Goal: Complete application form: Complete application form

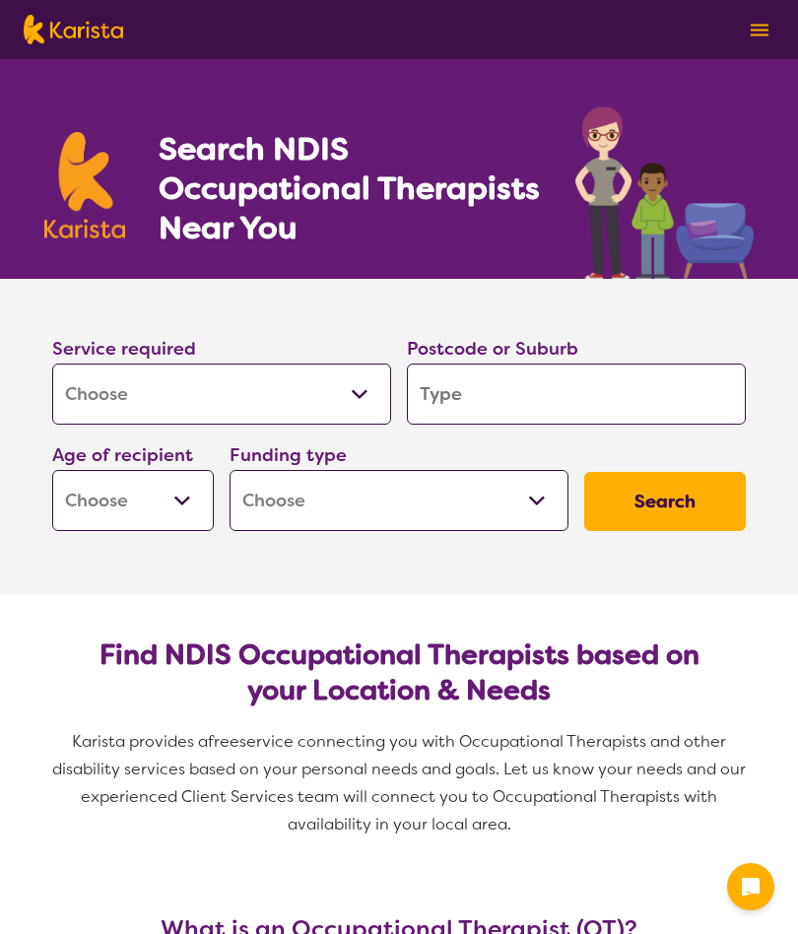
select select "[MEDICAL_DATA]"
click at [467, 389] on input "search" at bounding box center [576, 394] width 339 height 61
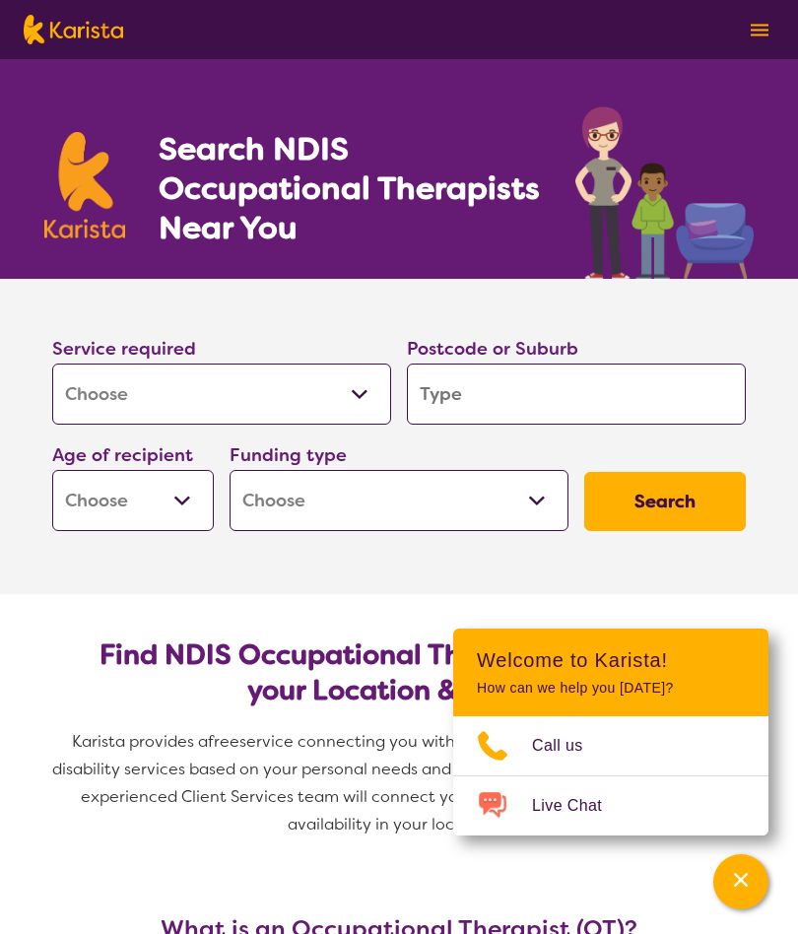
click at [462, 406] on input "search" at bounding box center [576, 394] width 339 height 61
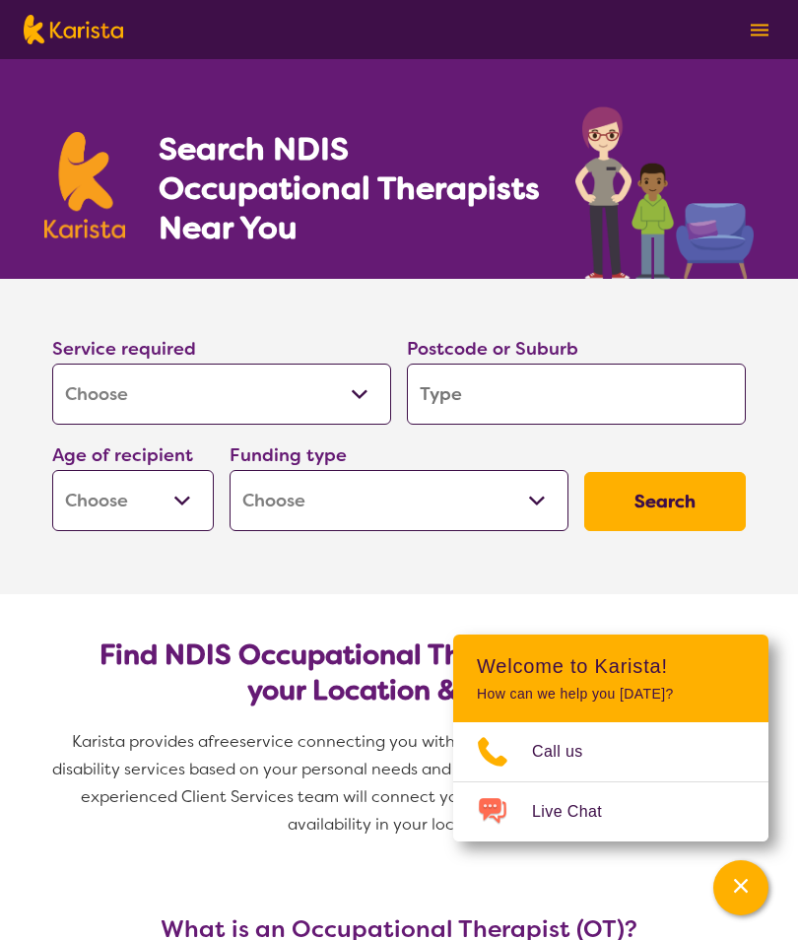
type input "R"
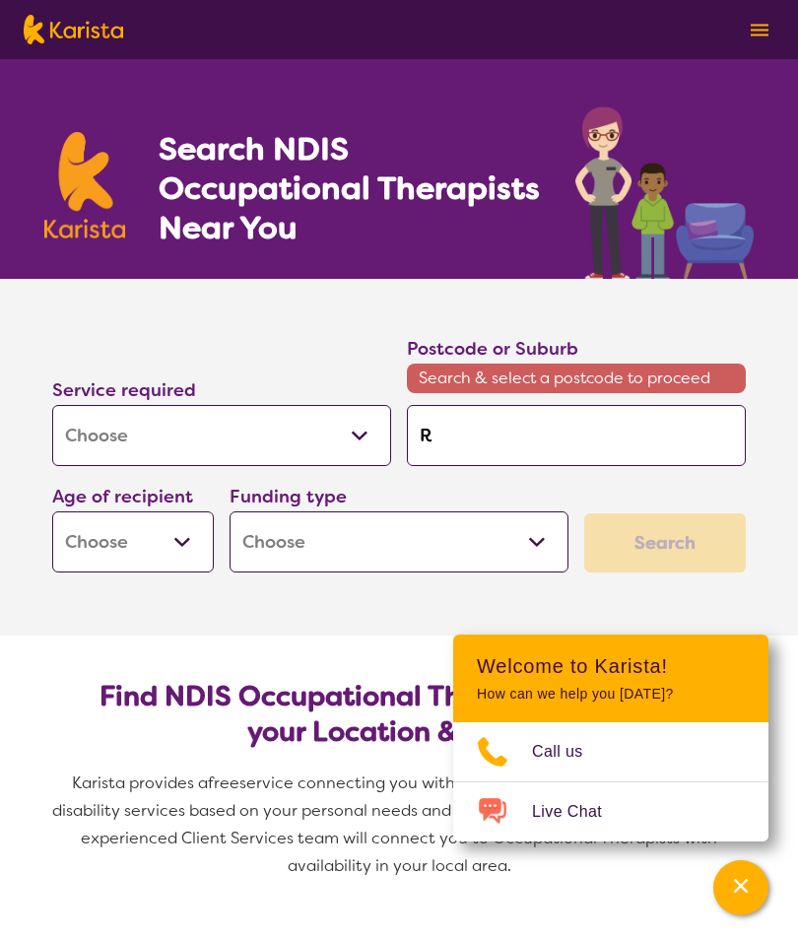
type input "Ri"
type input "Ris"
type input "Risd"
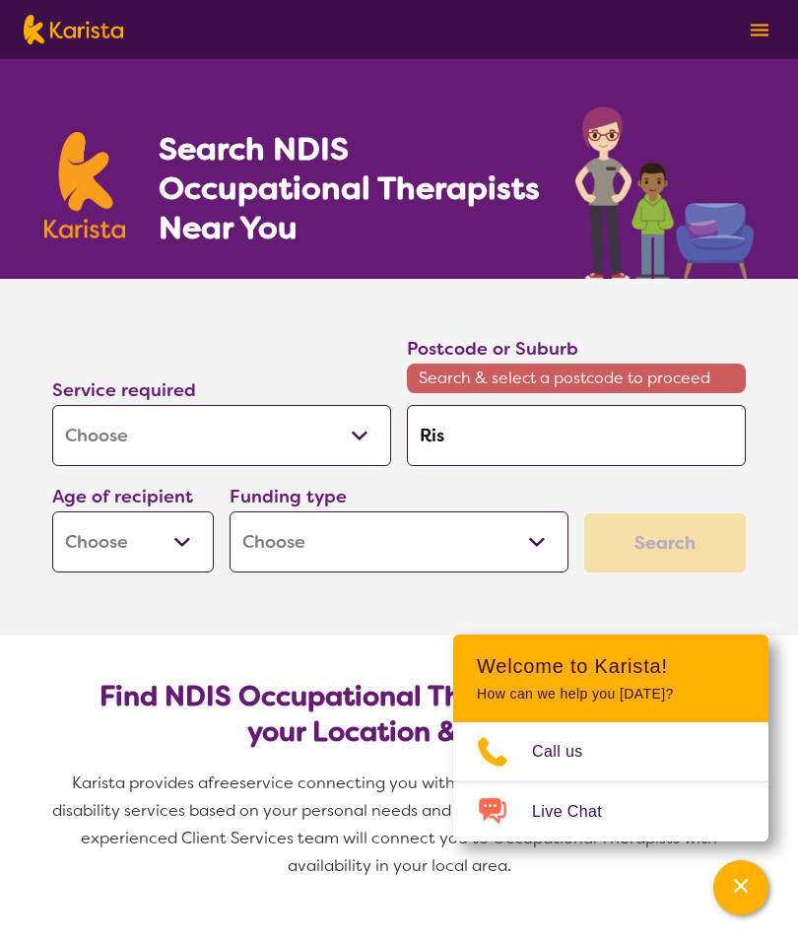
type input "Risd"
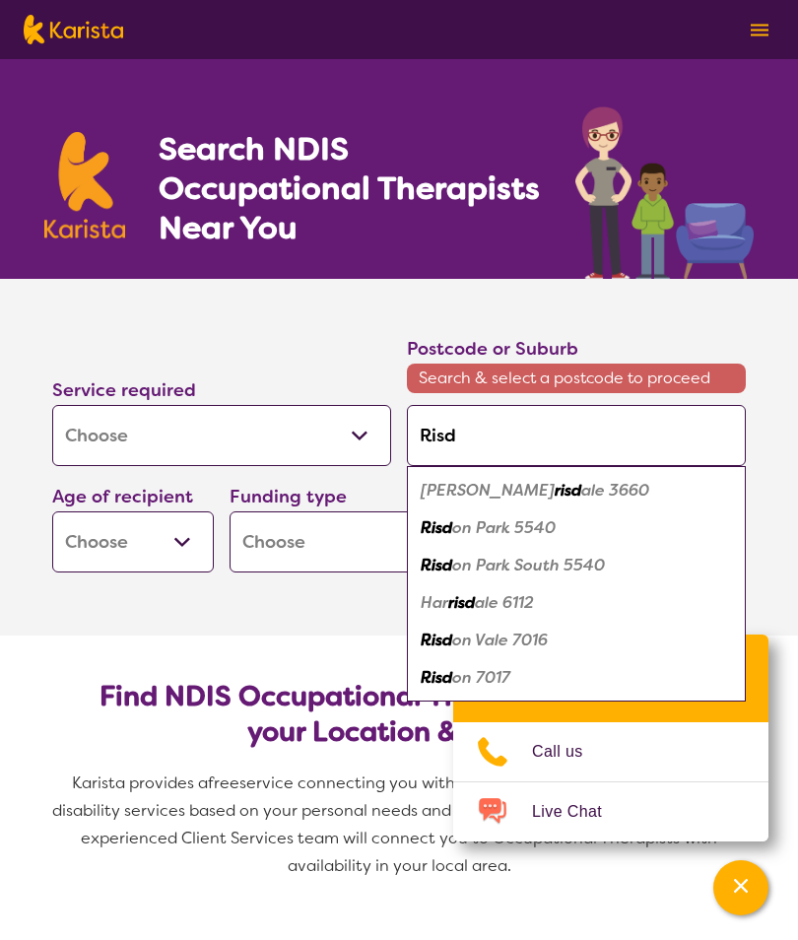
type input "Risdo"
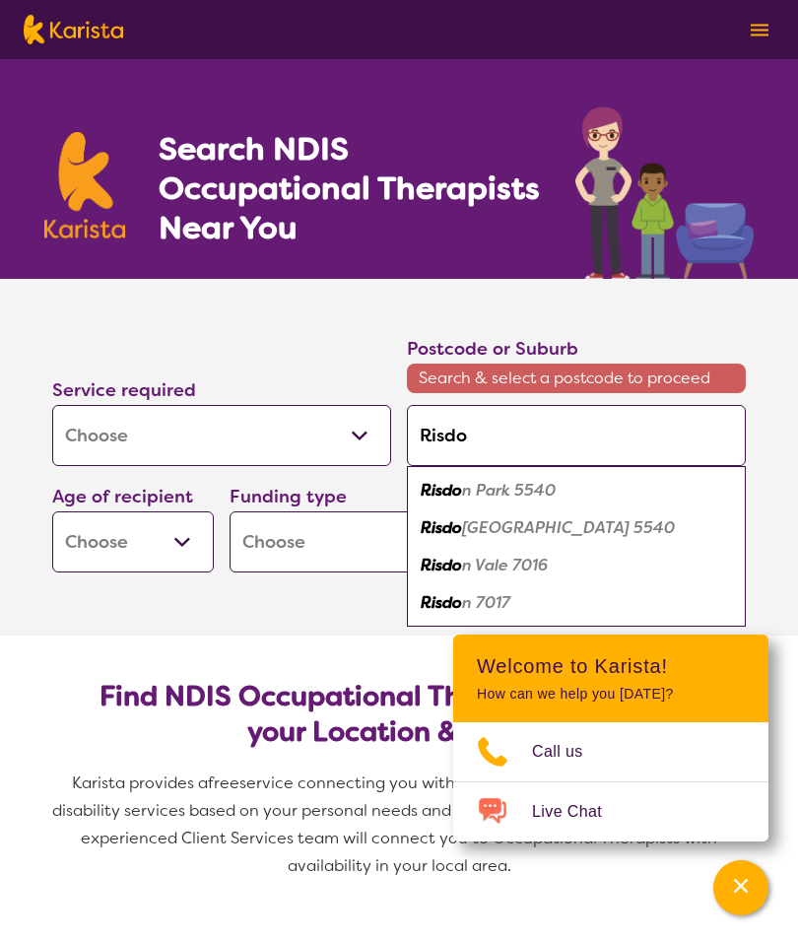
type input "Risdon"
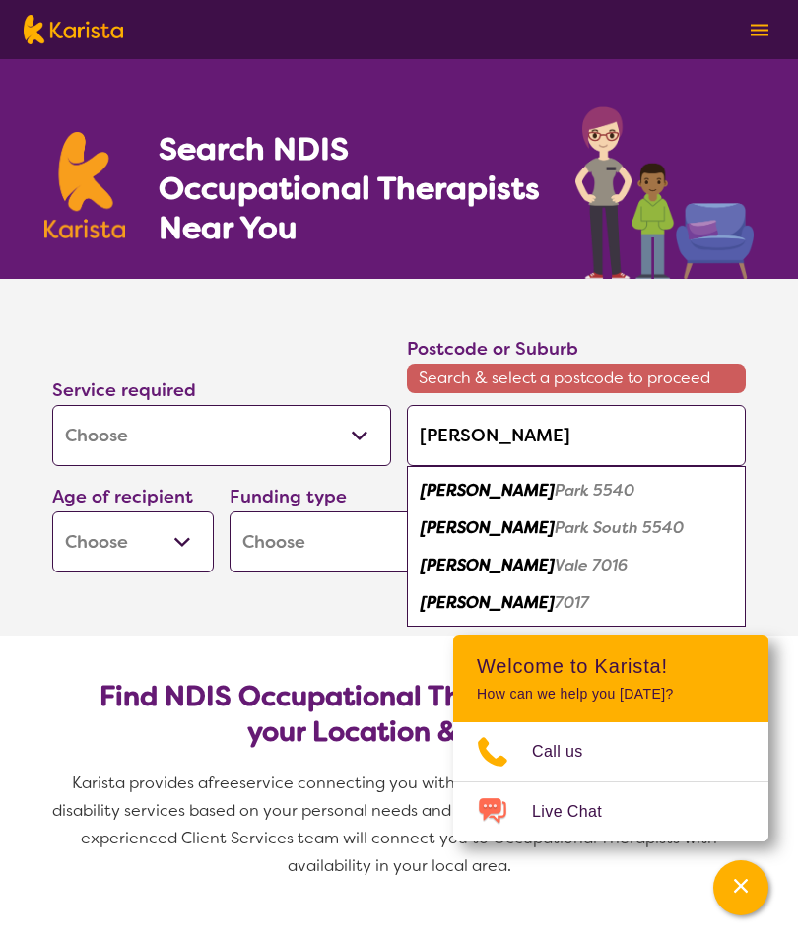
type input "Risdon"
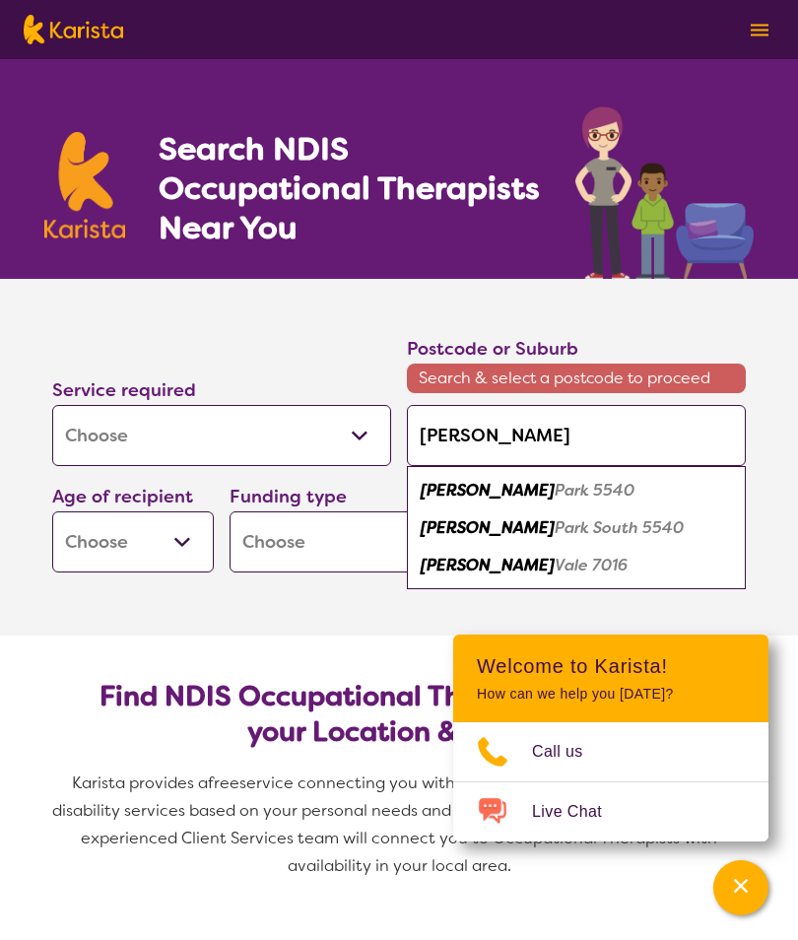
type input "Risdon v"
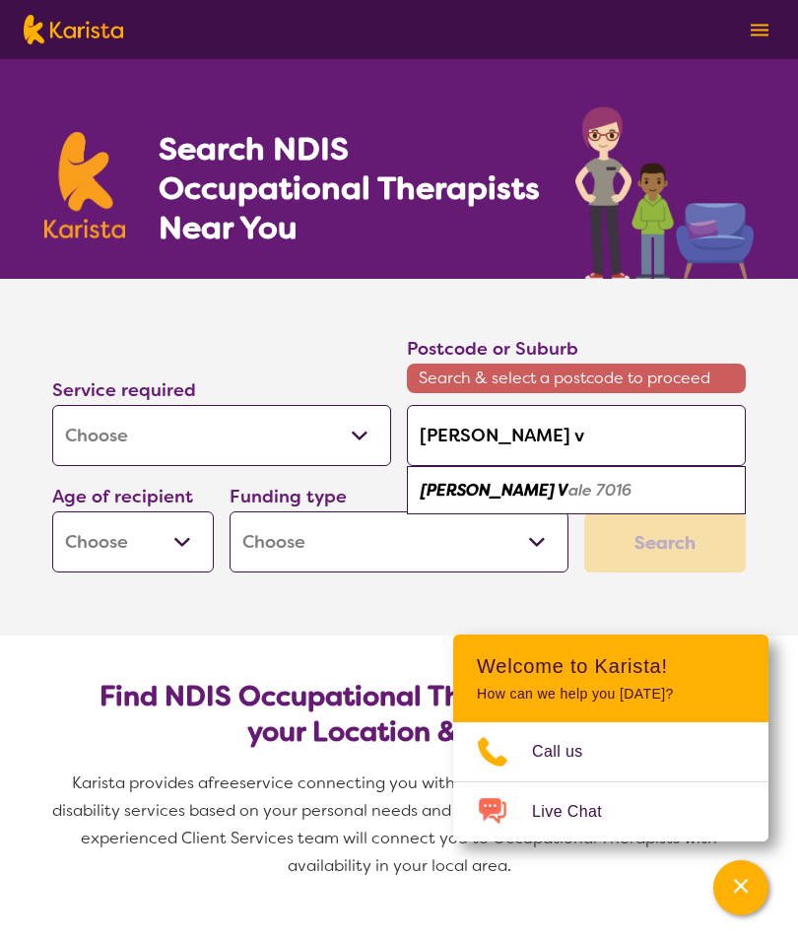
type input "Risdon va"
type input "Risdon val"
type input "Risdon vale"
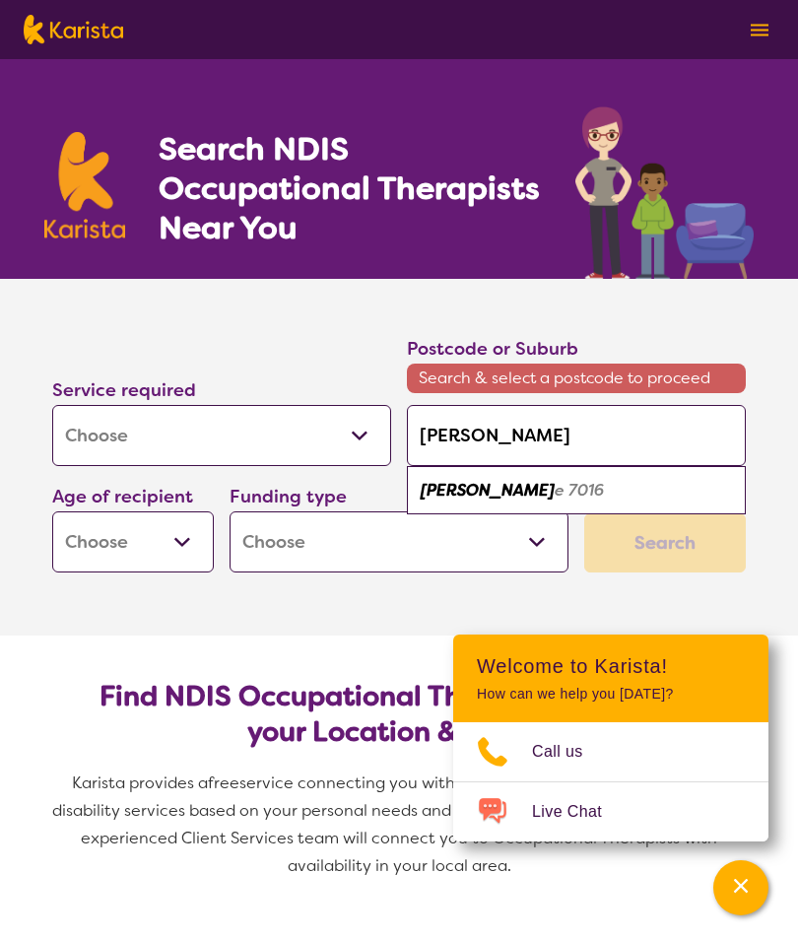
type input "Risdon vale"
click at [514, 505] on div "Risdon Vale 7016" at bounding box center [576, 490] width 319 height 37
type input "7016"
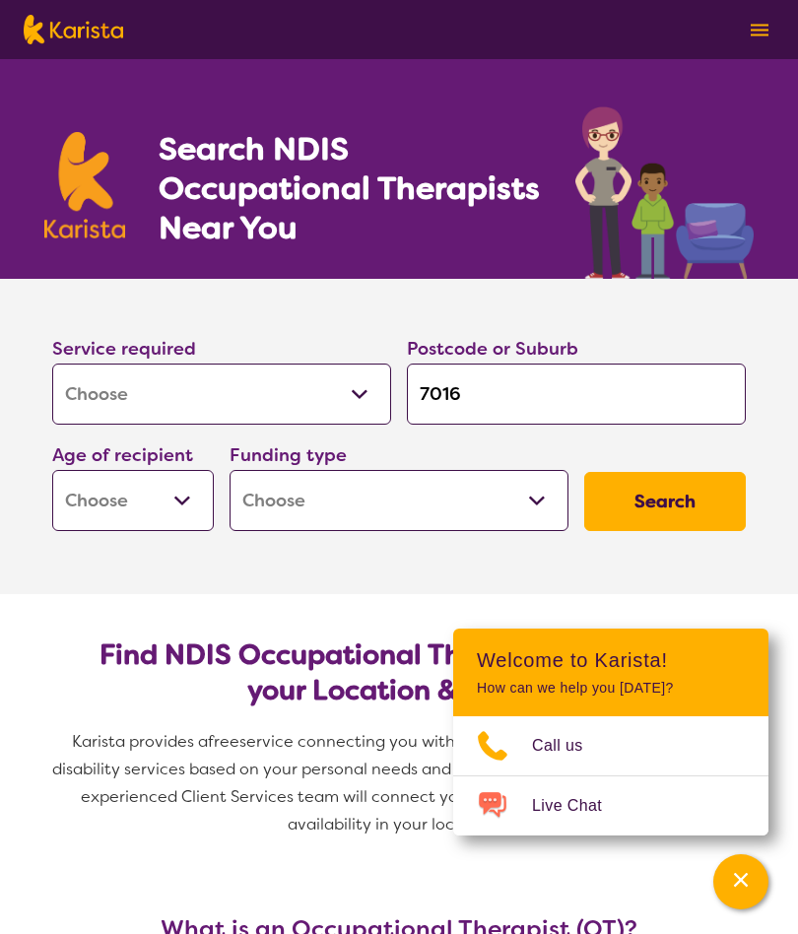
click at [164, 501] on select "Early Childhood - 0 to 9 Child - 10 to 11 Adolescent - 12 to 17 Adult - 18 to 6…" at bounding box center [133, 500] width 162 height 61
select select "AG"
click at [311, 496] on select "Home Care Package (HCP) National Disability Insurance Scheme (NDIS) I don't know" at bounding box center [399, 500] width 339 height 61
select select "i-don-t-know"
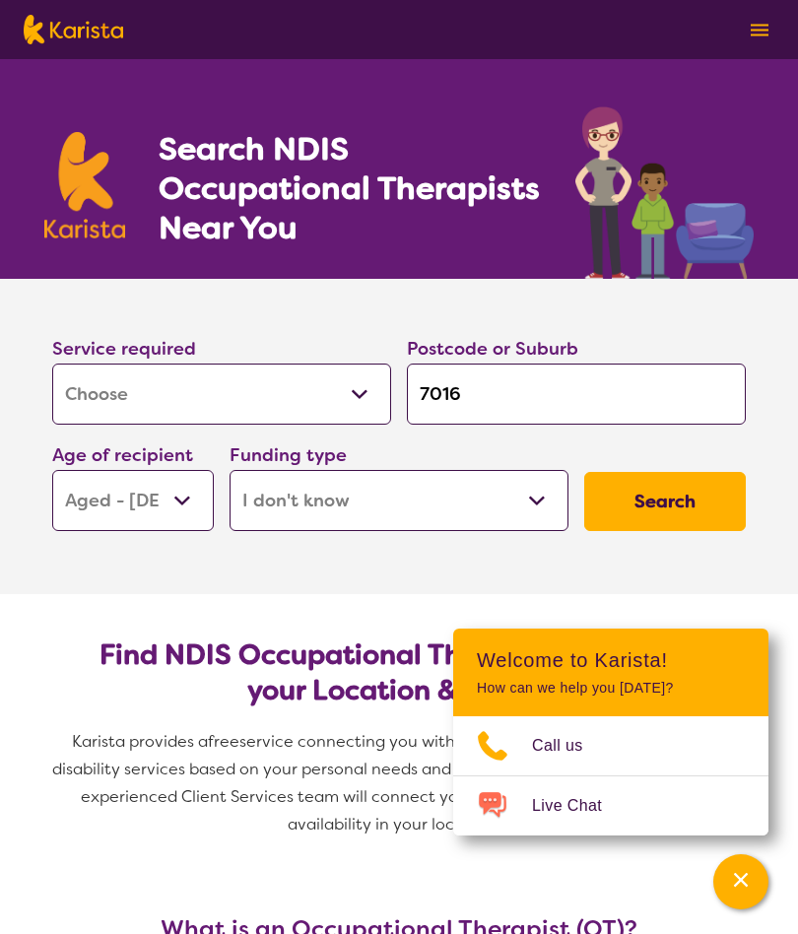
select select "i-don-t-know"
click at [674, 506] on button "Search" at bounding box center [666, 501] width 162 height 59
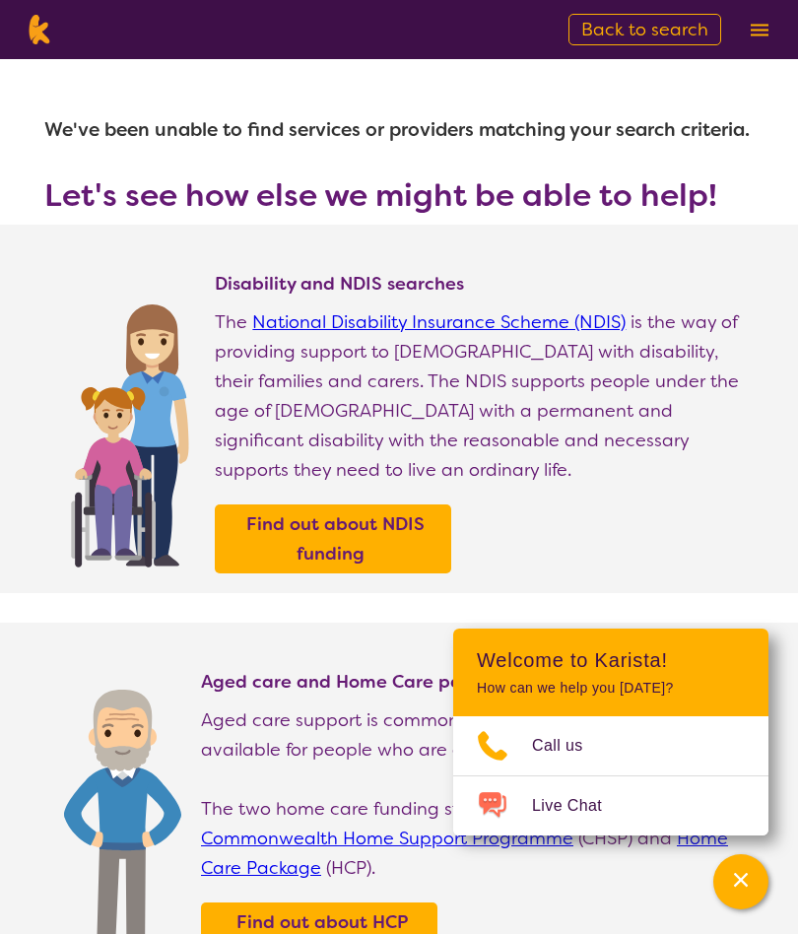
type input "7016"
select select "[MEDICAL_DATA]"
select select "AG"
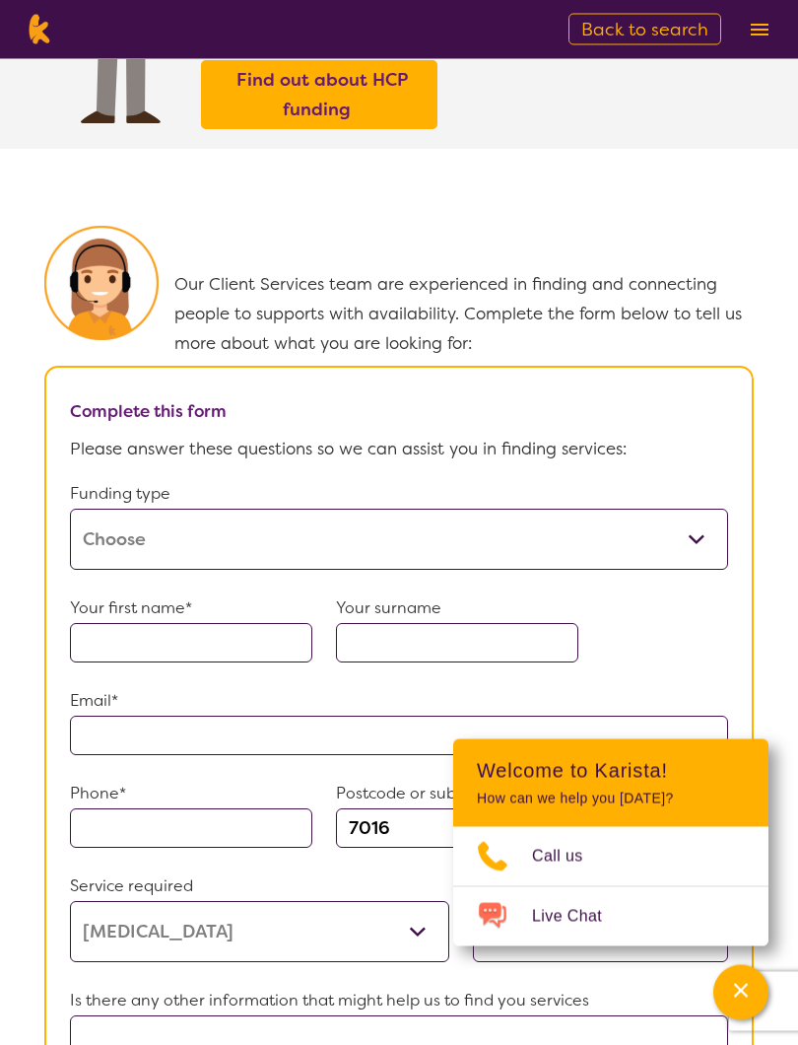
scroll to position [842, 0]
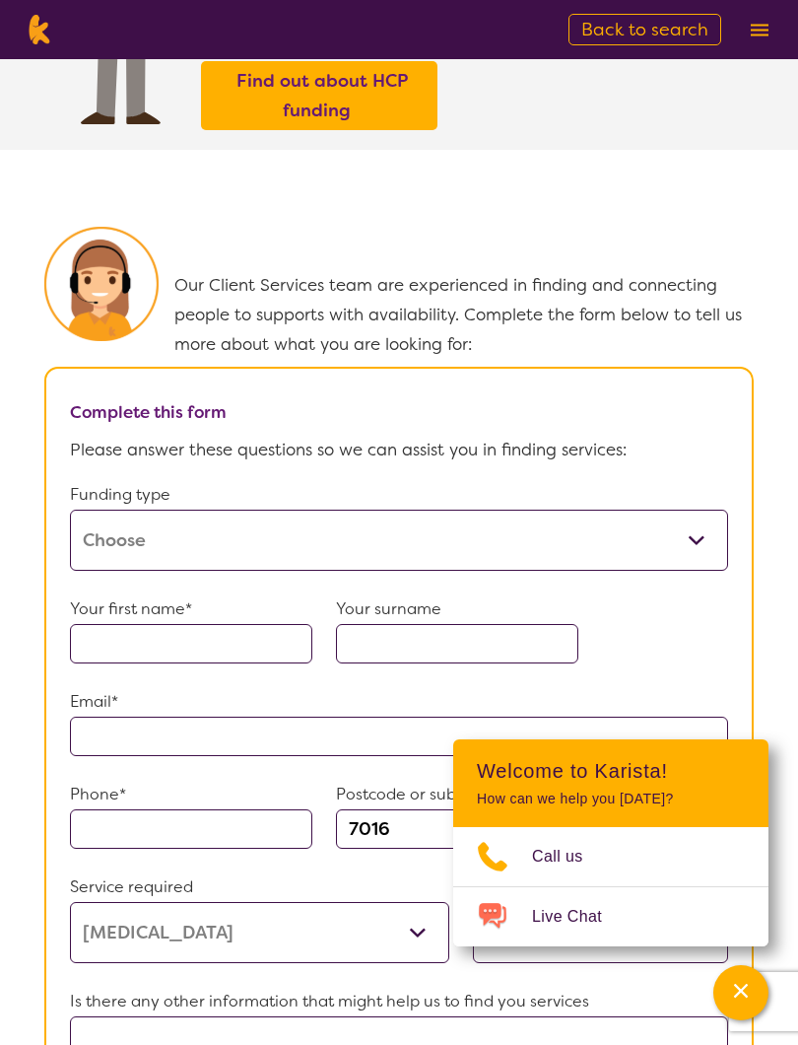
click at [142, 571] on select "Home Care Package (HCP) Home Care Package - Level 1 Home Care Package - Level 2…" at bounding box center [399, 540] width 658 height 61
select select "i-don-t-know"
click at [116, 663] on input "text" at bounding box center [191, 643] width 242 height 39
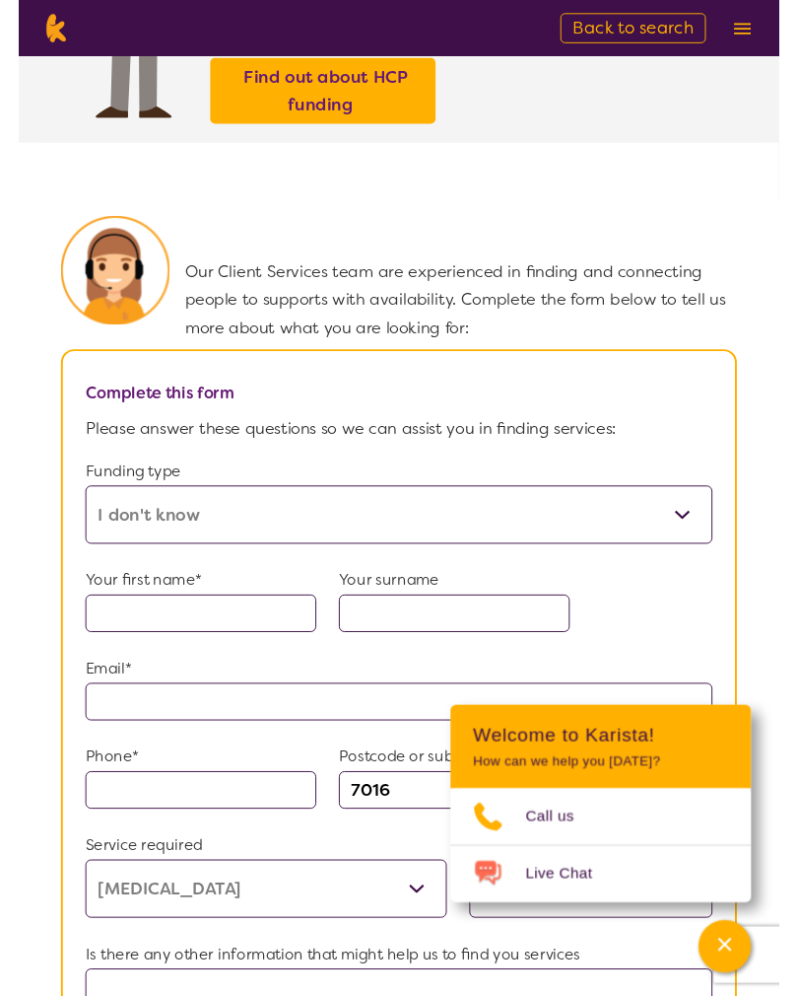
scroll to position [906, 0]
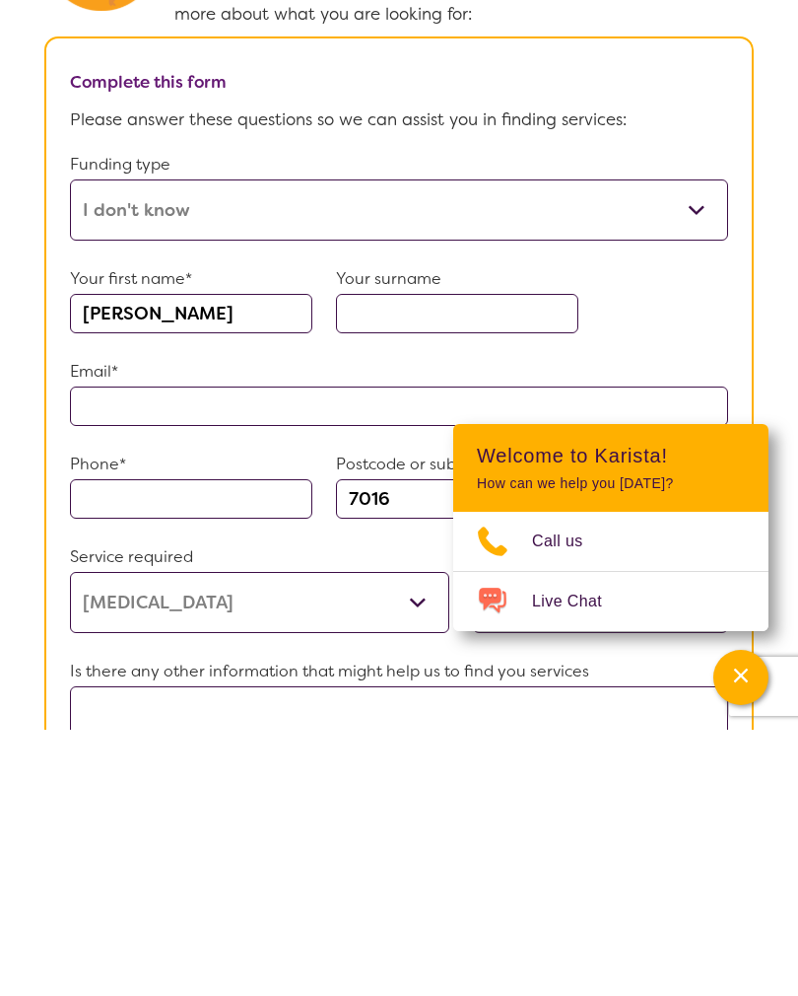
type input "Francis"
click at [355, 560] on input "text" at bounding box center [457, 579] width 242 height 39
type input "Briggs"
click at [149, 623] on p "Email*" at bounding box center [399, 638] width 658 height 30
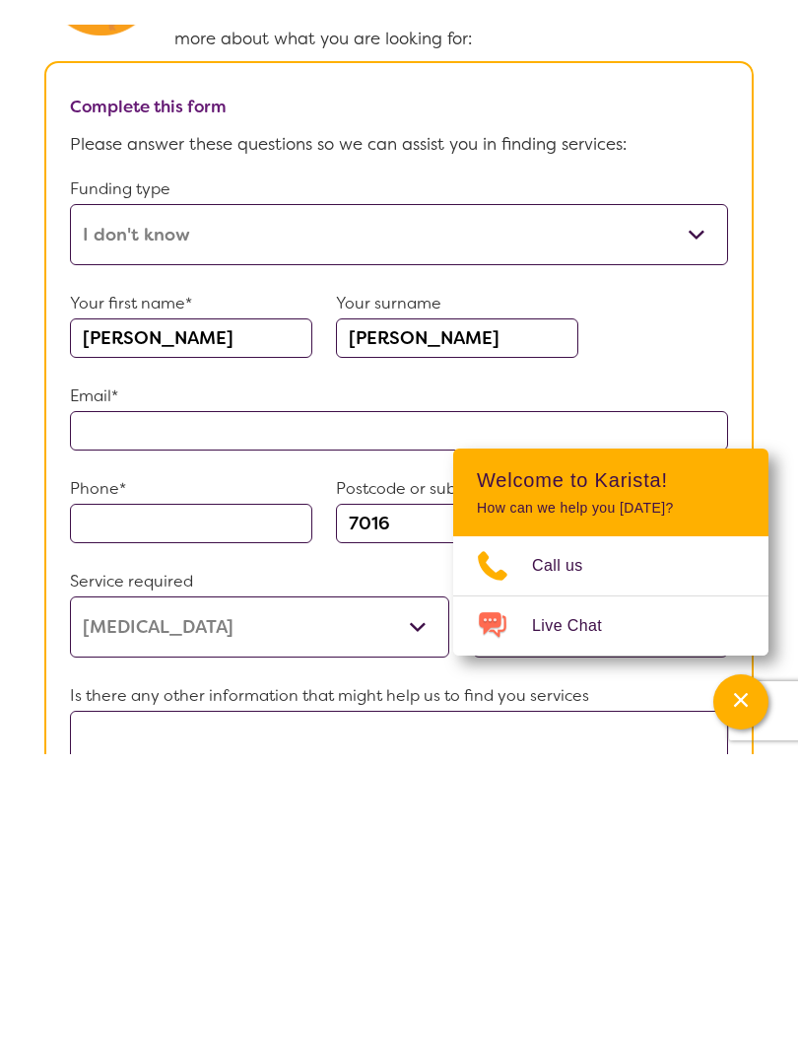
scroll to position [1173, 0]
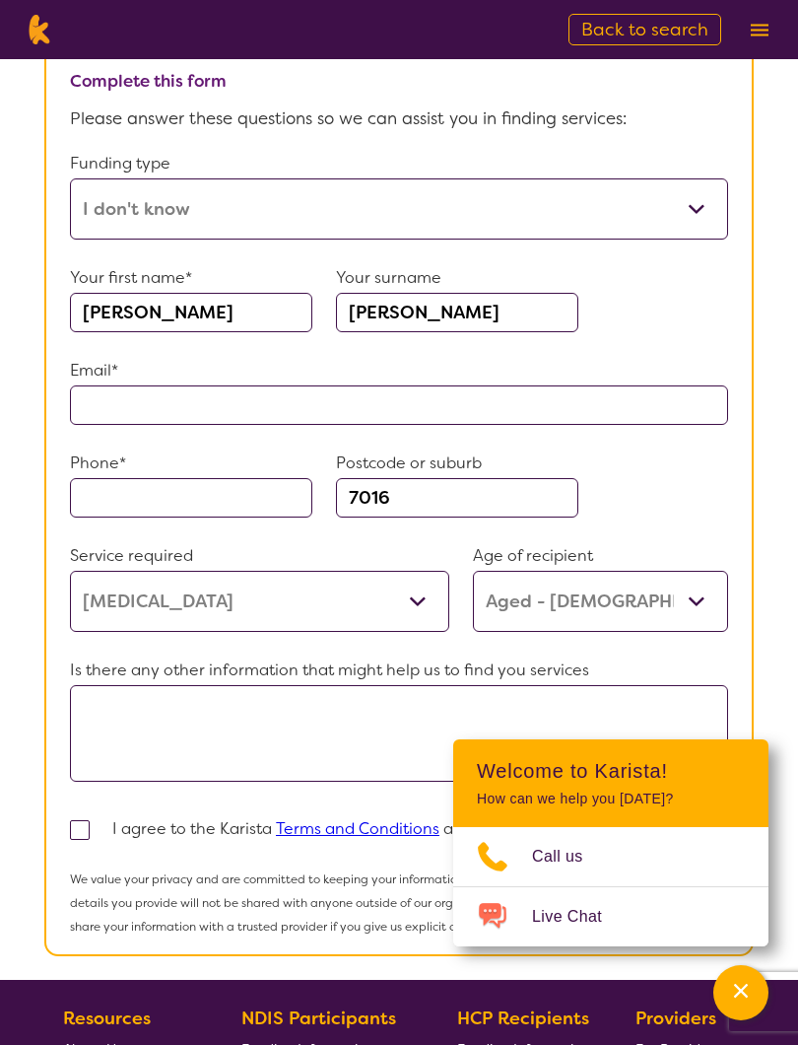
click at [104, 425] on input "text" at bounding box center [399, 404] width 658 height 39
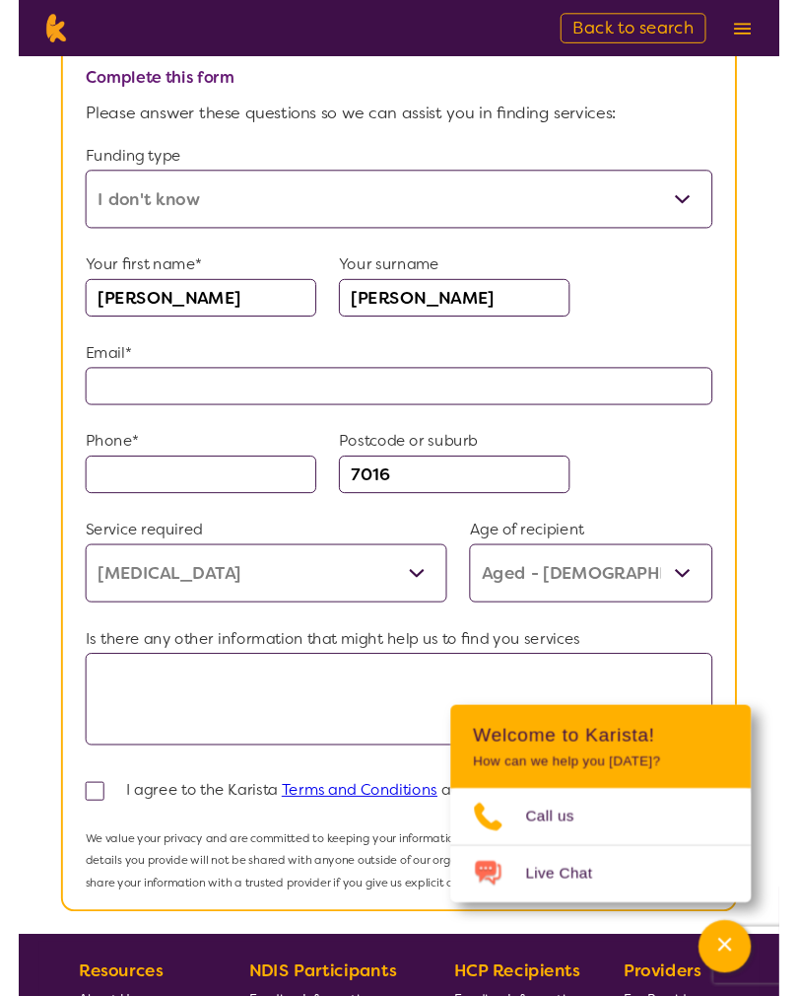
scroll to position [1172, 0]
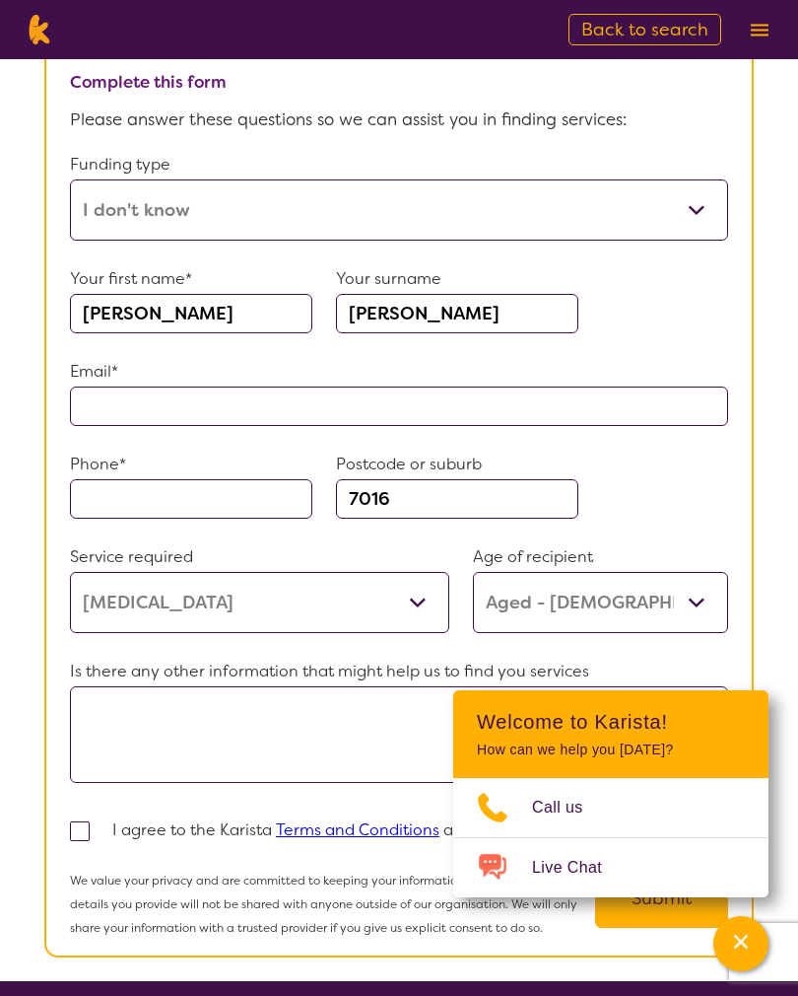
type input "**********"
type input "0400621355"
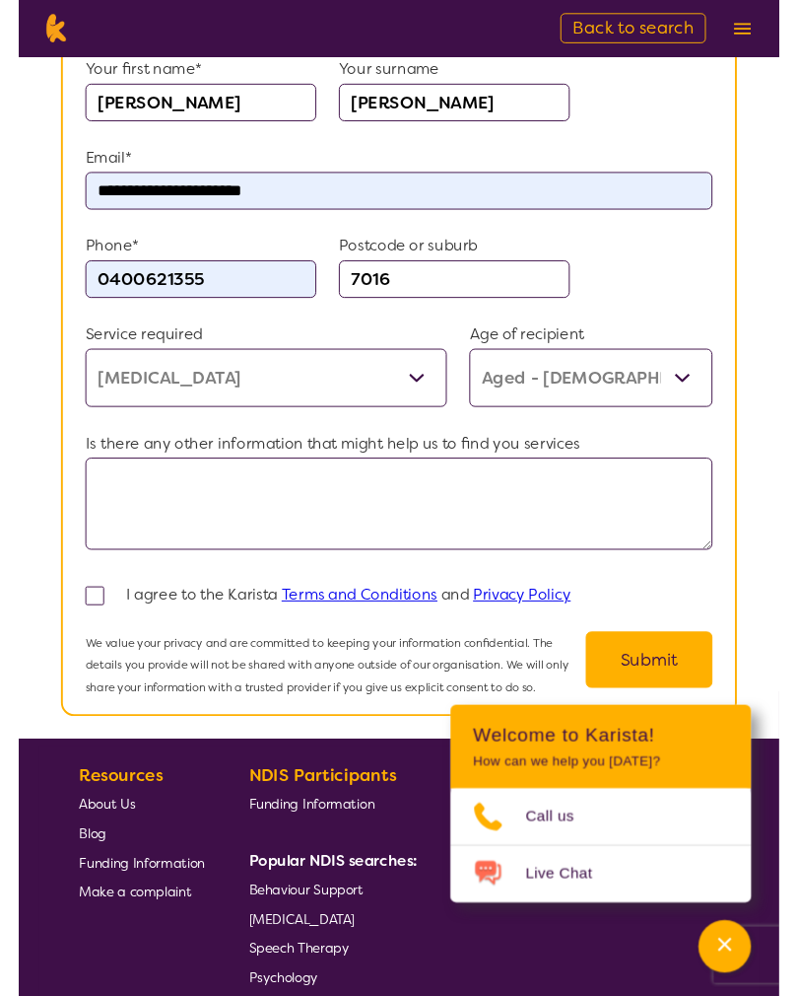
scroll to position [1381, 0]
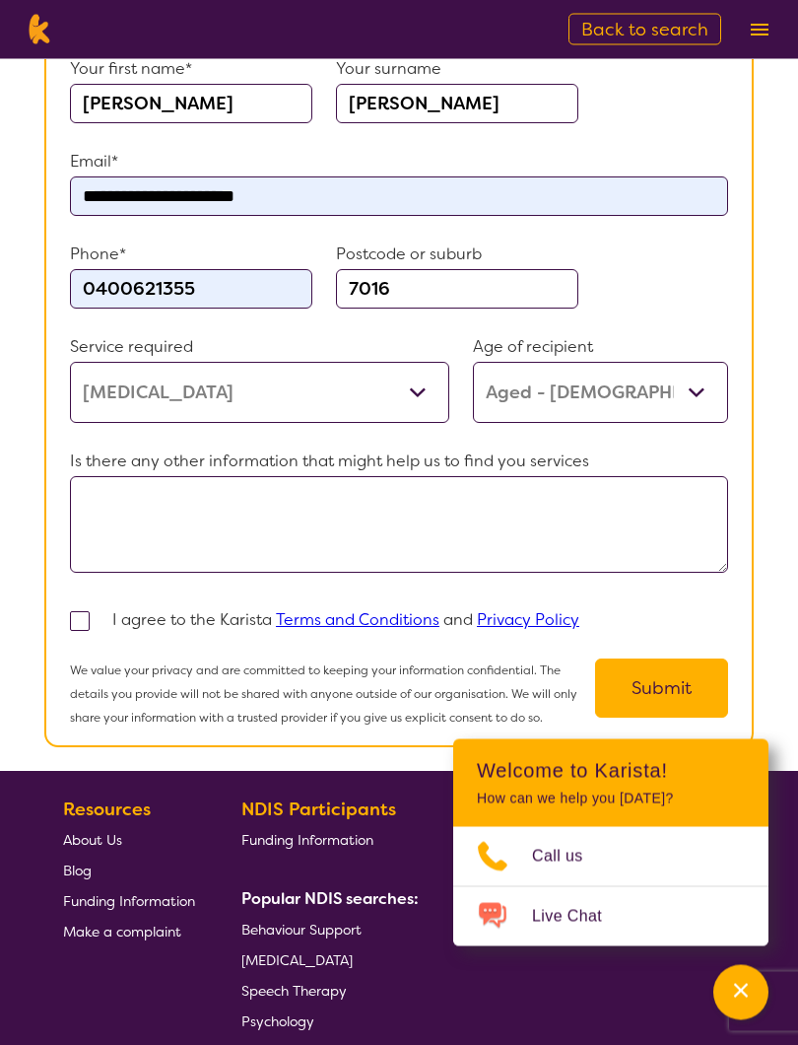
click at [113, 545] on textarea at bounding box center [399, 525] width 658 height 97
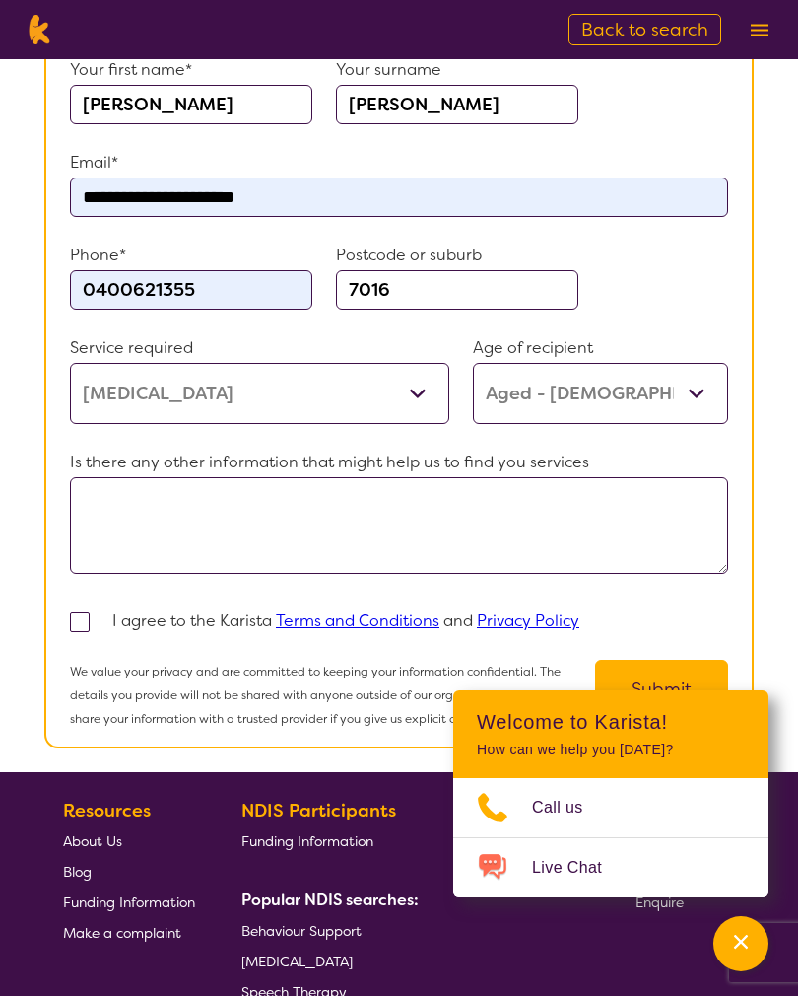
click at [119, 548] on textarea "Hi I need a" at bounding box center [399, 525] width 658 height 97
type textarea "Hi I hineed a"
click at [86, 632] on span at bounding box center [80, 622] width 20 height 20
click at [100, 627] on input "checkbox" at bounding box center [106, 620] width 13 height 13
checkbox input "true"
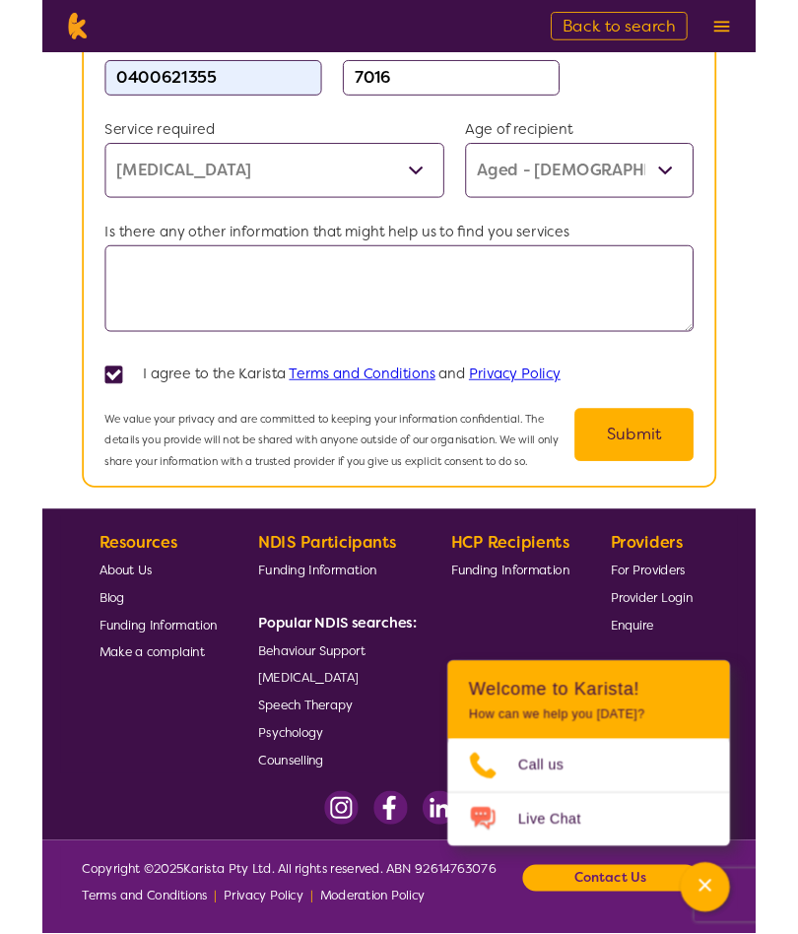
scroll to position [1747, 0]
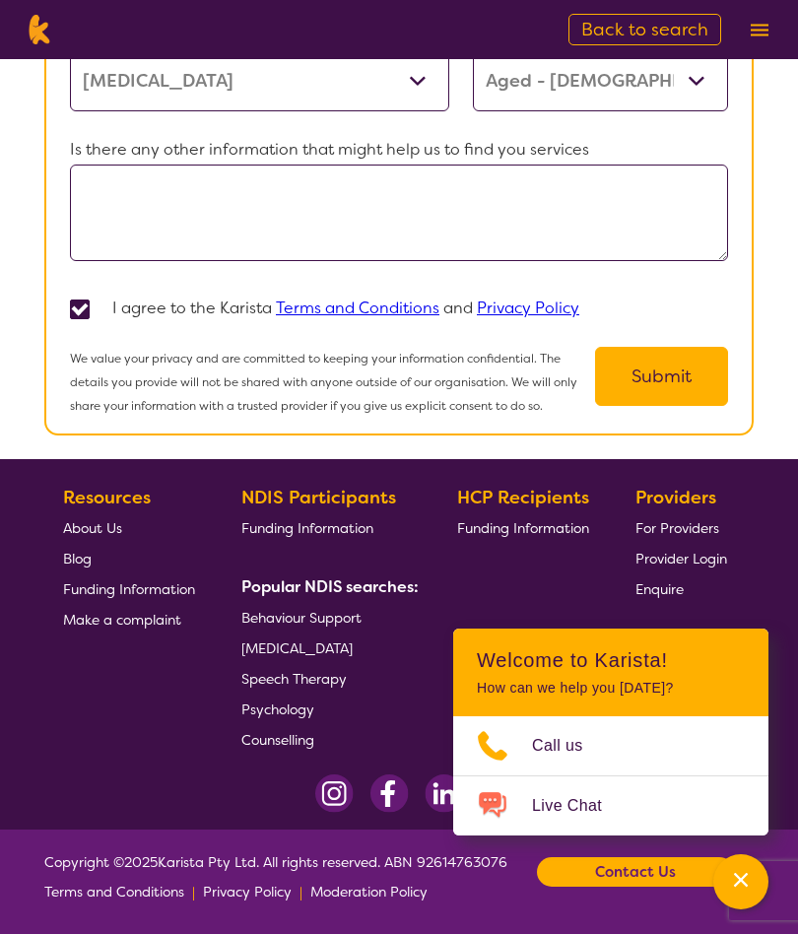
click at [652, 371] on button "Submit" at bounding box center [661, 376] width 133 height 59
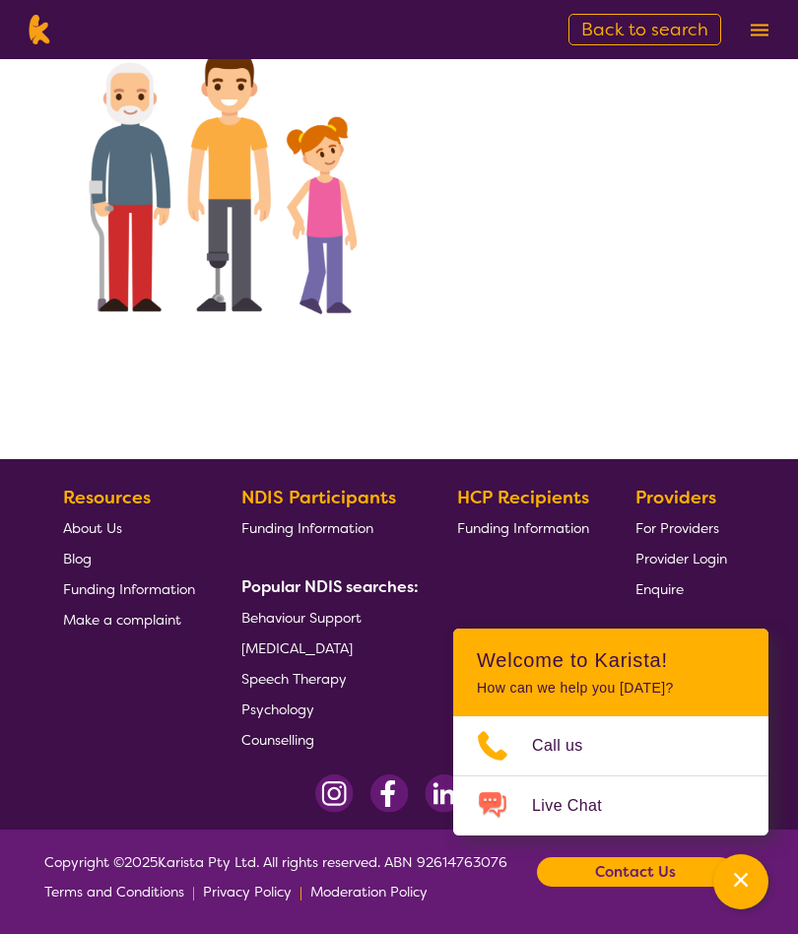
select select "[MEDICAL_DATA]"
select select "AG"
select select "i-don-t-know"
select select "[MEDICAL_DATA]"
select select "AG"
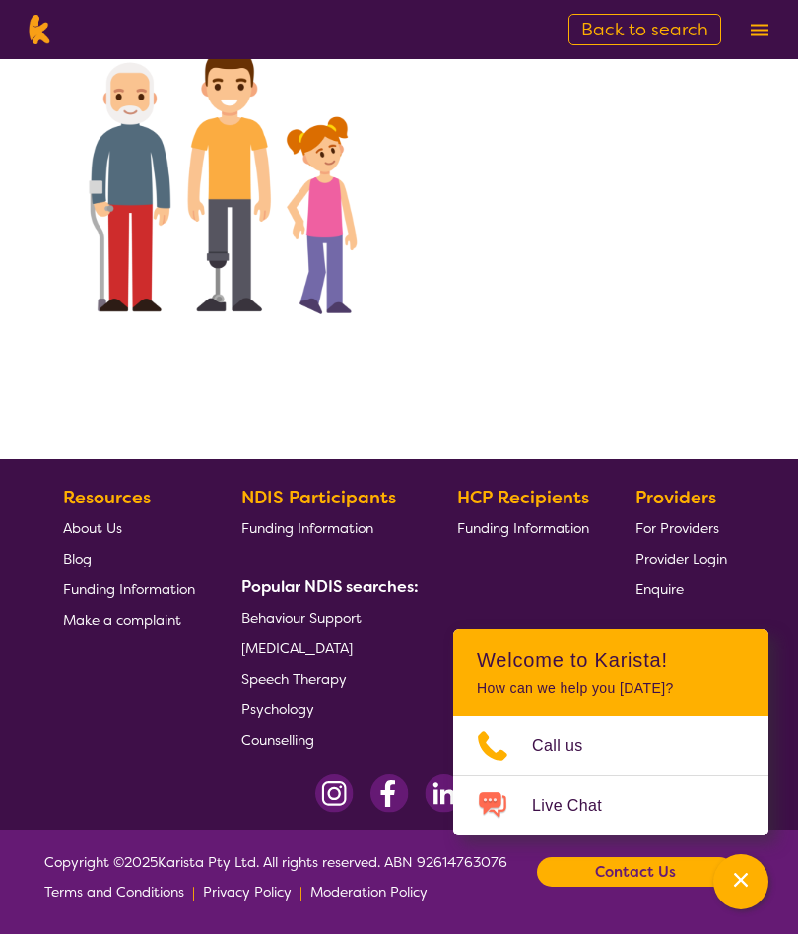
select select "i-don-t-know"
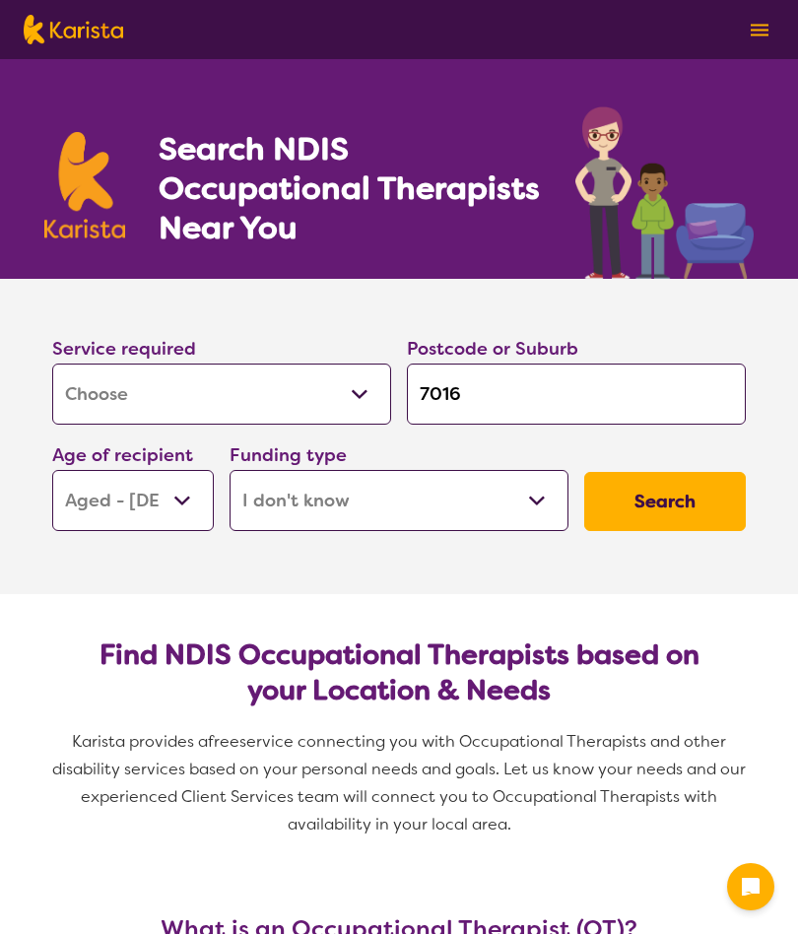
select select "[MEDICAL_DATA]"
select select "AG"
select select "i-don-t-know"
select select "[MEDICAL_DATA]"
select select "AG"
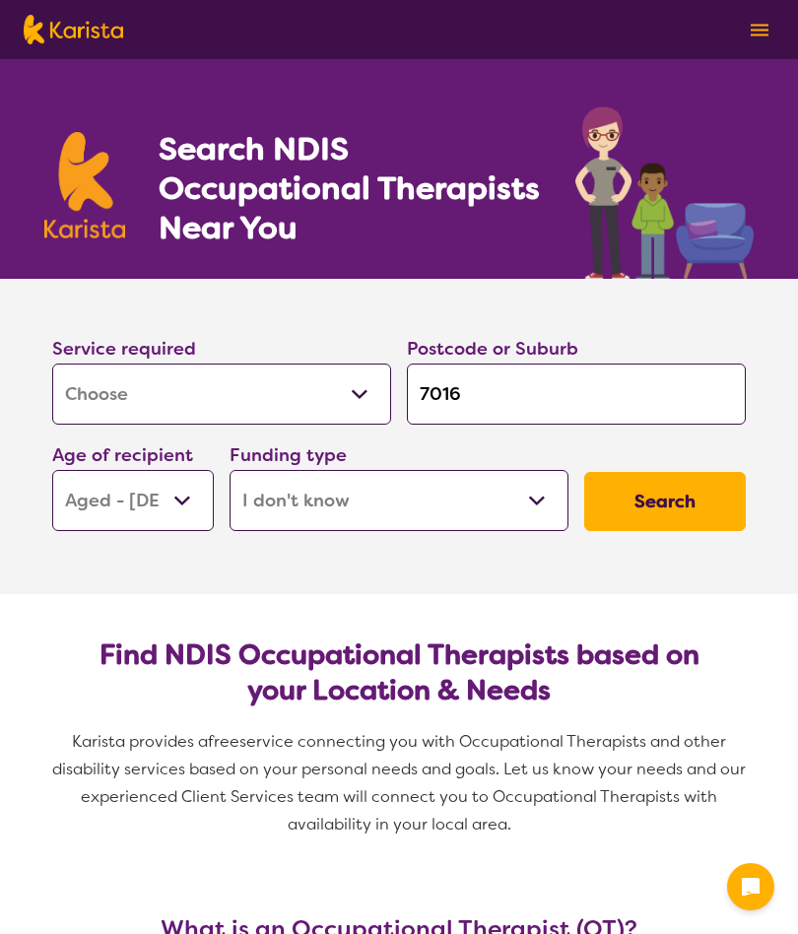
select select "i-don-t-know"
